Goal: Task Accomplishment & Management: Use online tool/utility

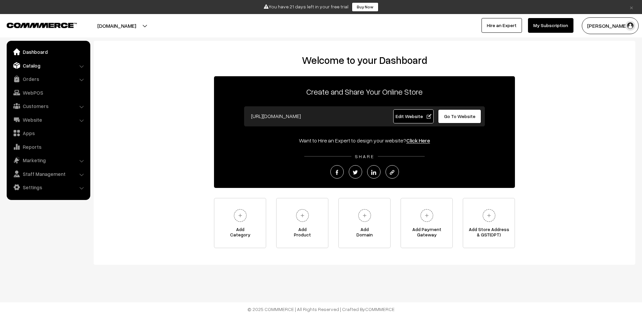
click at [56, 66] on link "Catalog" at bounding box center [48, 66] width 80 height 12
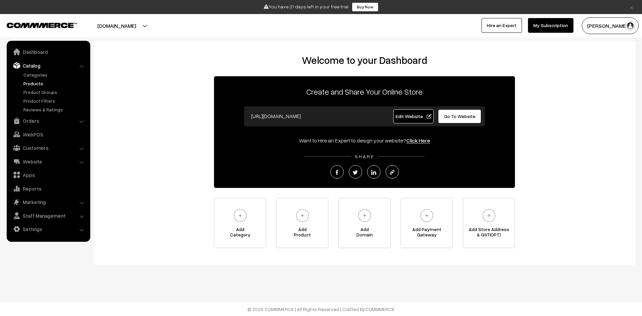
click at [35, 83] on link "Products" at bounding box center [55, 83] width 66 height 7
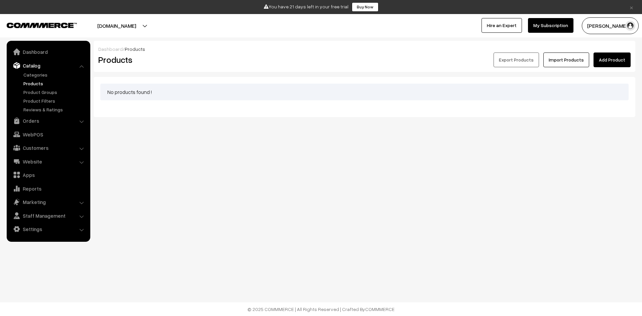
click at [611, 55] on link "Add Product" at bounding box center [611, 59] width 37 height 15
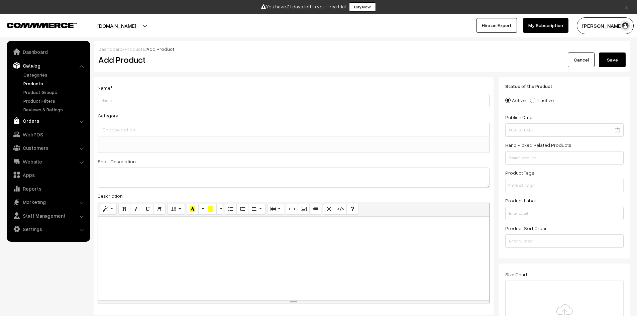
click at [45, 120] on link "Orders" at bounding box center [48, 121] width 80 height 12
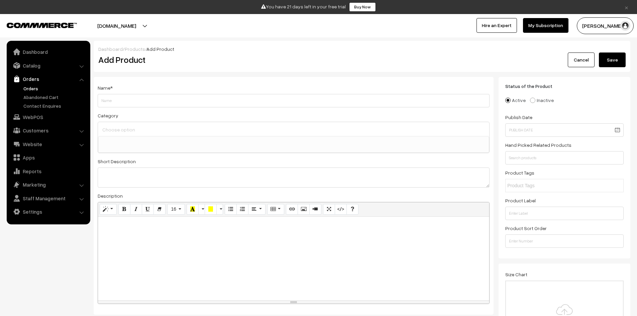
click at [37, 88] on link "Orders" at bounding box center [55, 88] width 66 height 7
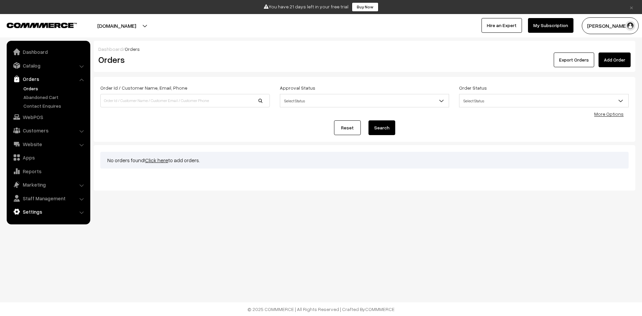
click at [39, 211] on link "Settings" at bounding box center [48, 212] width 80 height 12
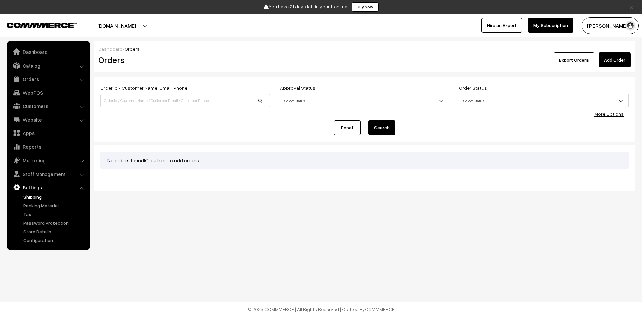
click at [37, 197] on link "Shipping" at bounding box center [55, 196] width 66 height 7
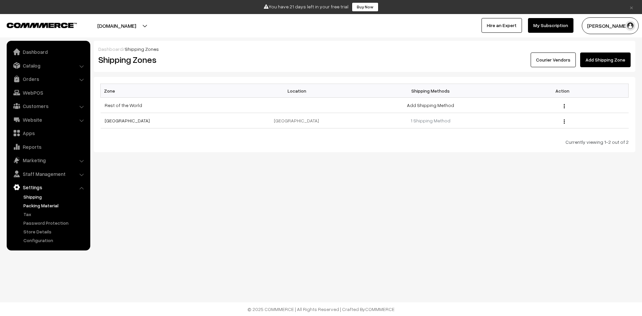
click at [44, 205] on link "Packing Material" at bounding box center [55, 205] width 66 height 7
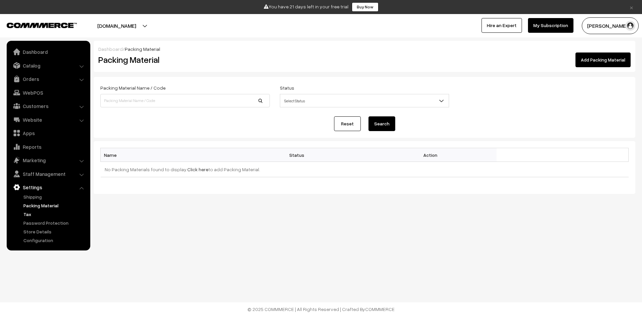
click at [30, 212] on link "Tax" at bounding box center [55, 214] width 66 height 7
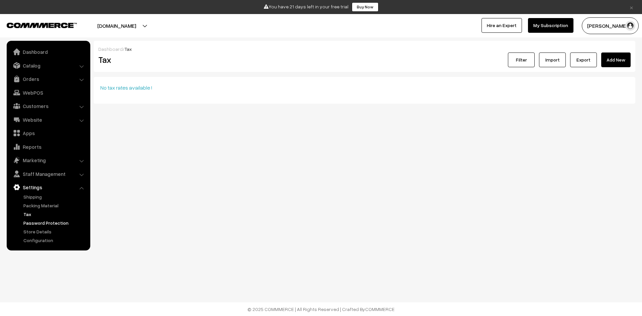
click at [44, 222] on link "Password Protection" at bounding box center [55, 222] width 66 height 7
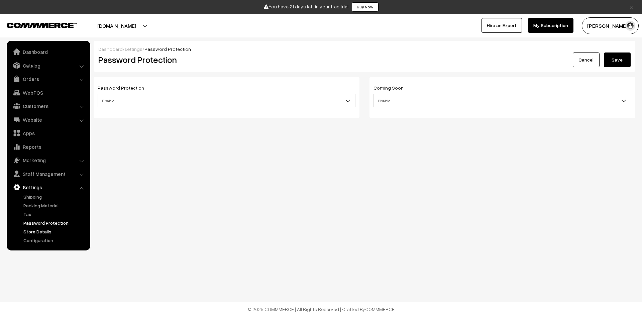
click at [43, 233] on link "Store Details" at bounding box center [55, 231] width 66 height 7
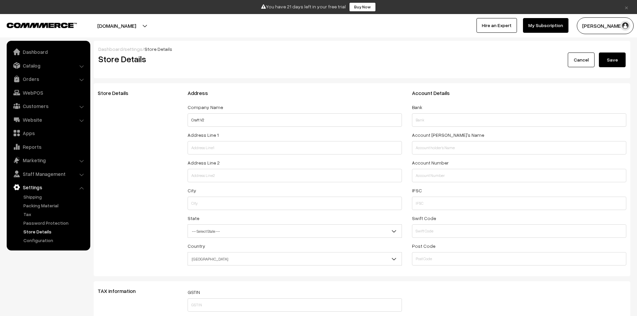
select select "99"
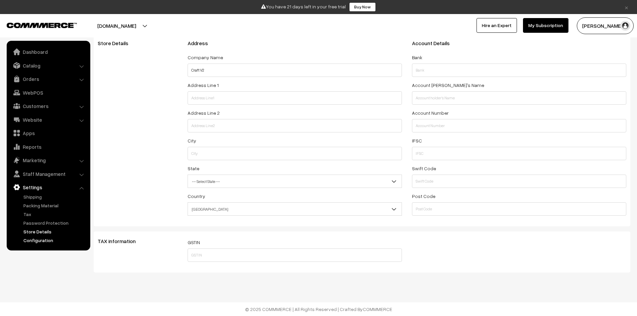
click at [44, 239] on link "Configuration" at bounding box center [55, 240] width 66 height 7
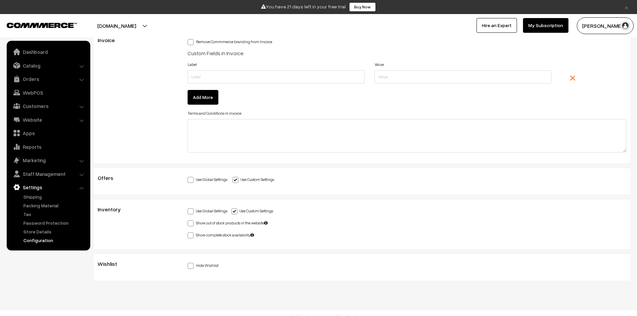
scroll to position [1705, 0]
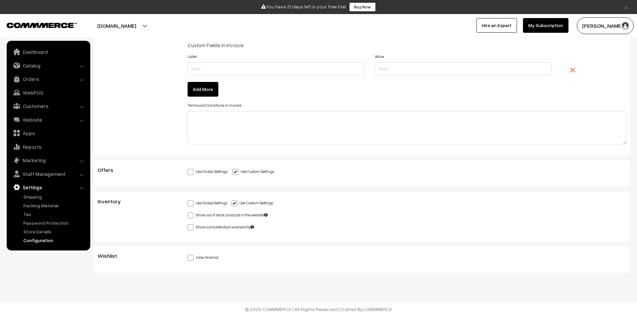
click at [192, 171] on span at bounding box center [191, 172] width 6 height 6
click at [192, 171] on input "Use Global Settings" at bounding box center [190, 170] width 4 height 4
radio input "true"
click at [193, 183] on span at bounding box center [191, 184] width 6 height 6
click at [192, 183] on input "Auto Apply offer" at bounding box center [190, 183] width 4 height 4
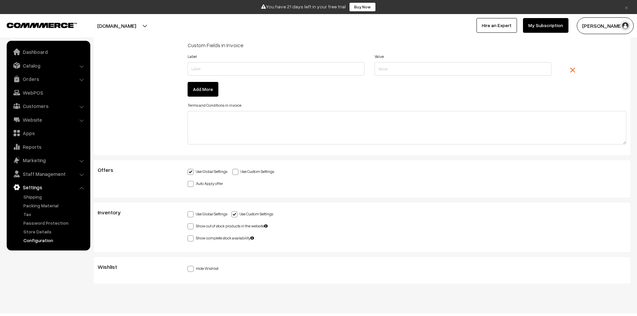
checkbox input "true"
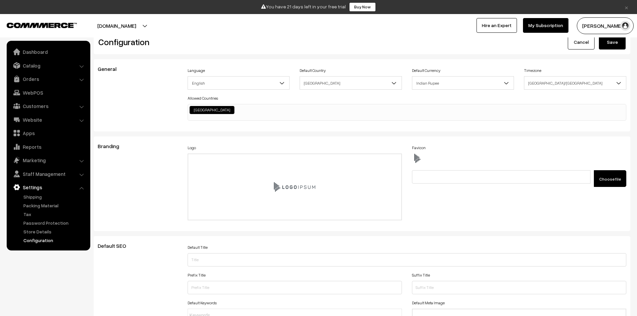
scroll to position [0, 0]
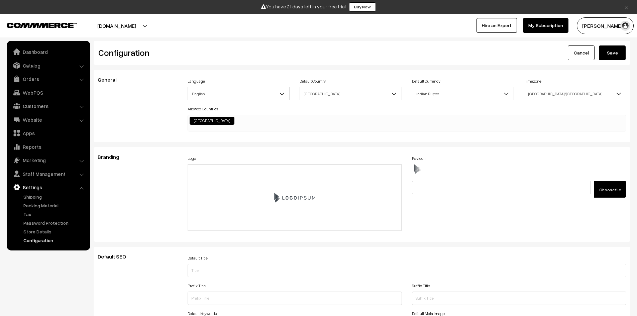
click at [612, 50] on button "Save" at bounding box center [612, 52] width 27 height 15
drag, startPoint x: 0, startPoint y: 0, endPoint x: 59, endPoint y: 105, distance: 119.9
click at [59, 105] on link "Customers" at bounding box center [48, 106] width 80 height 12
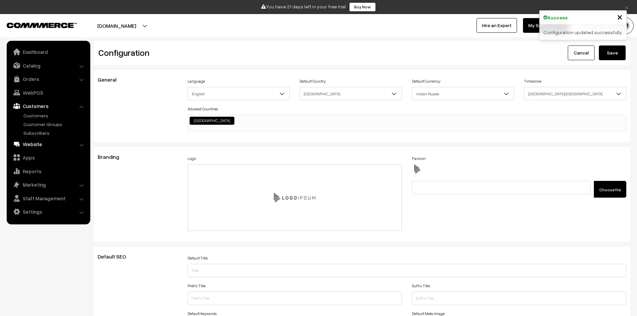
click at [45, 143] on link "Website" at bounding box center [48, 144] width 80 height 12
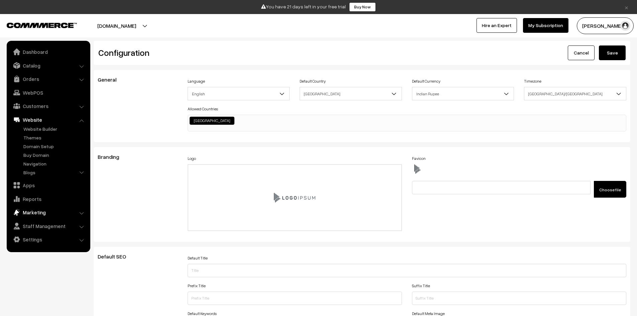
click at [47, 213] on link "Marketing" at bounding box center [48, 212] width 80 height 12
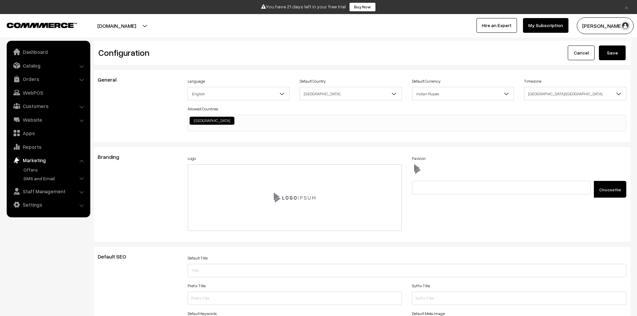
click at [32, 173] on ul "Offers" at bounding box center [48, 174] width 80 height 17
click at [32, 171] on link "Offers" at bounding box center [55, 169] width 66 height 7
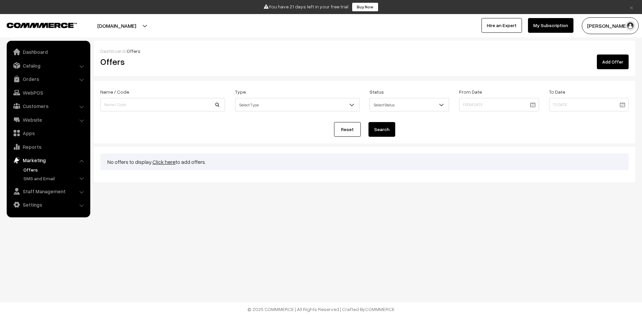
click at [608, 59] on link "Add Offer" at bounding box center [613, 61] width 32 height 15
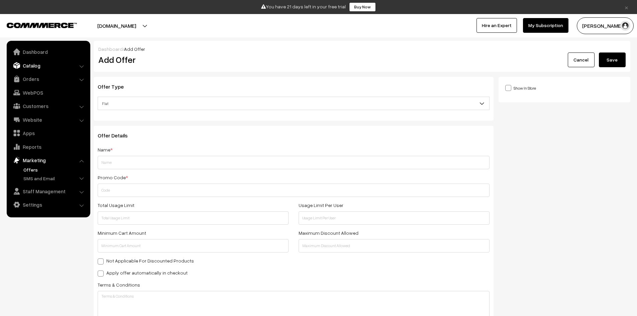
click at [56, 64] on link "Catalog" at bounding box center [48, 66] width 80 height 12
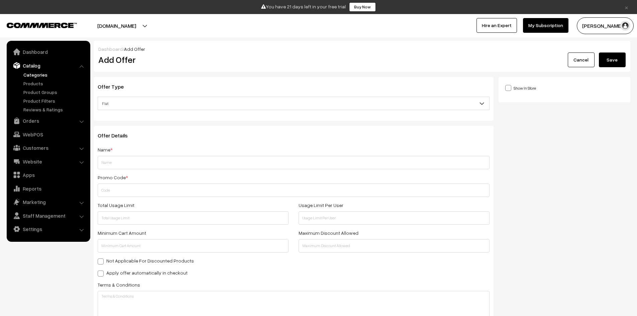
click at [34, 76] on link "Categories" at bounding box center [55, 74] width 66 height 7
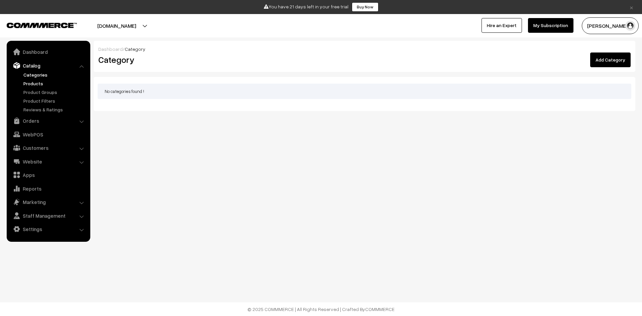
click at [34, 82] on link "Products" at bounding box center [55, 83] width 66 height 7
click at [606, 64] on link "Add Product" at bounding box center [611, 59] width 37 height 15
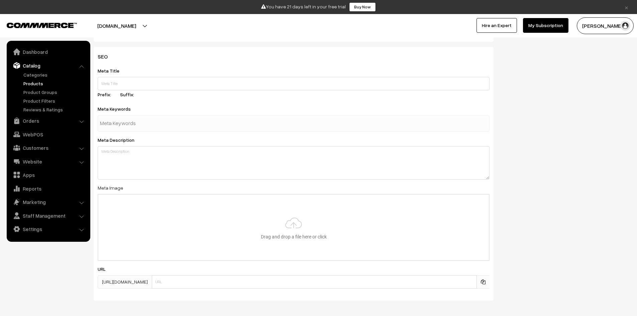
scroll to position [801, 0]
click at [153, 82] on input "text" at bounding box center [294, 84] width 392 height 13
click at [128, 95] on label "Suffix:" at bounding box center [131, 95] width 22 height 7
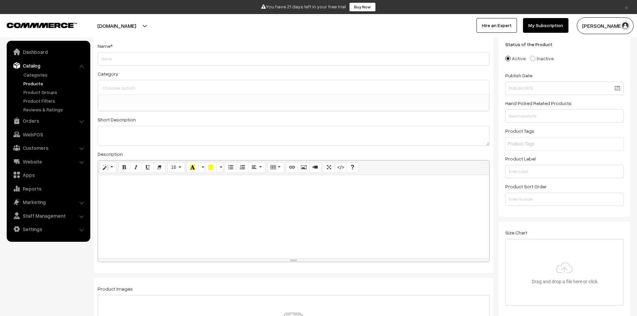
scroll to position [0, 0]
